Goal: Transaction & Acquisition: Purchase product/service

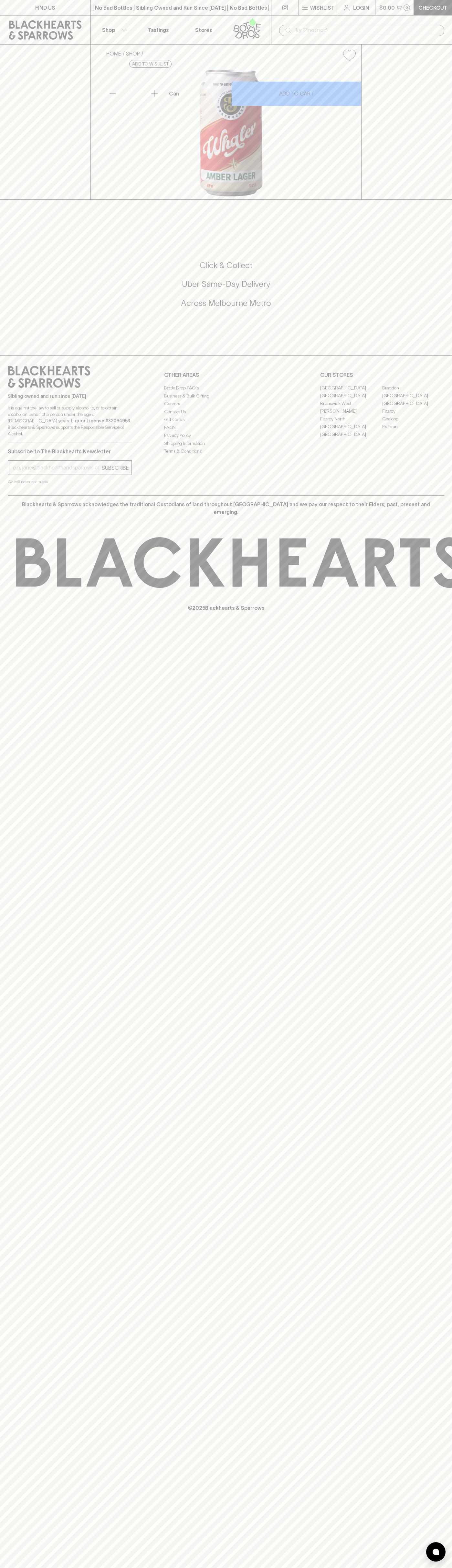
click at [374, 15] on div "Login" at bounding box center [356, 7] width 38 height 15
click at [432, 963] on div "FIND US | No Bad Bottles | Sibling Owned and Run Since 2006 | No Bad Bottles | …" at bounding box center [226, 784] width 452 height 1568
click at [102, 1567] on html "FIND US | No Bad Bottles | Sibling Owned and Run Since 2006 | No Bad Bottles | …" at bounding box center [226, 784] width 452 height 1568
click at [26, 191] on div "HOME SHOP Boatrocker Whaler Amber Lager 375ml $7.00 Add to wishlist 10% discoun…" at bounding box center [226, 122] width 452 height 155
